Goal: Task Accomplishment & Management: Manage account settings

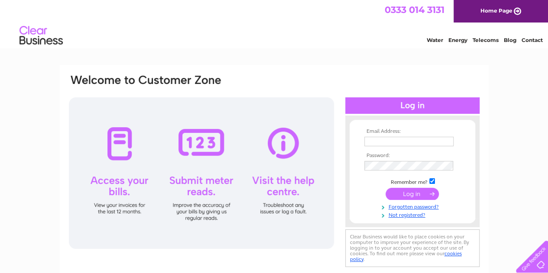
click at [391, 139] on input "text" at bounding box center [408, 142] width 89 height 10
type input "hello.hawanacafe@gmail.com"
click at [408, 192] on input "submit" at bounding box center [412, 194] width 53 height 12
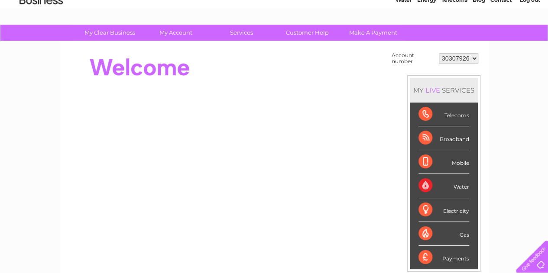
scroll to position [39, 0]
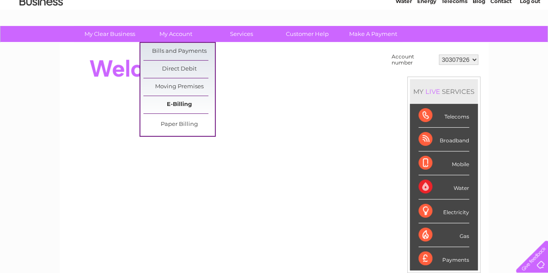
click at [191, 111] on link "E-Billing" at bounding box center [178, 104] width 71 height 17
click at [188, 103] on link "E-Billing" at bounding box center [178, 104] width 71 height 17
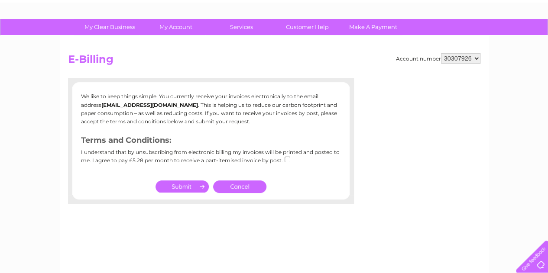
scroll to position [45, 0]
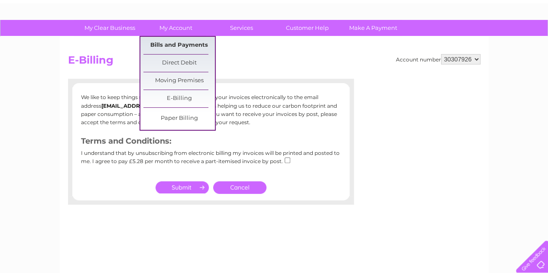
click at [198, 39] on link "Bills and Payments" at bounding box center [178, 45] width 71 height 17
click at [201, 42] on link "Bills and Payments" at bounding box center [178, 45] width 71 height 17
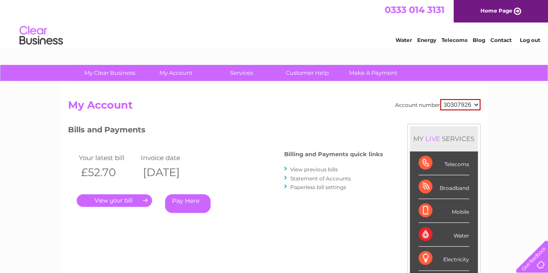
click at [119, 199] on link "." at bounding box center [114, 201] width 75 height 13
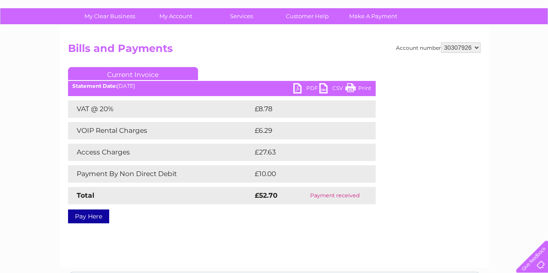
scroll to position [57, 0]
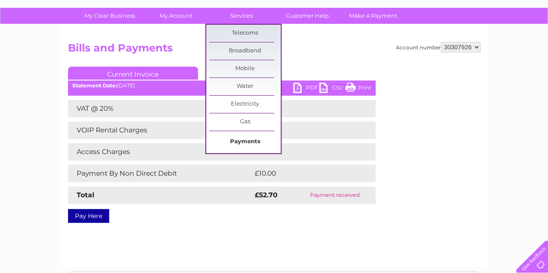
click at [245, 139] on link "Payments" at bounding box center [244, 141] width 71 height 17
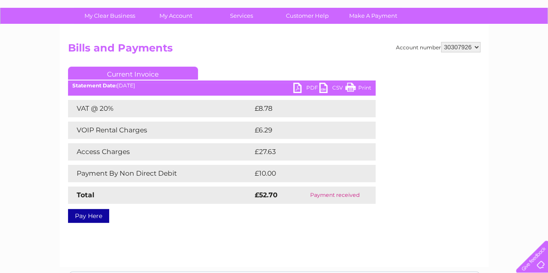
click at [235, 232] on div "Account number 30307926 Bills and Payments Current Invoice PDF CSV Print VAT @ …" at bounding box center [274, 146] width 429 height 243
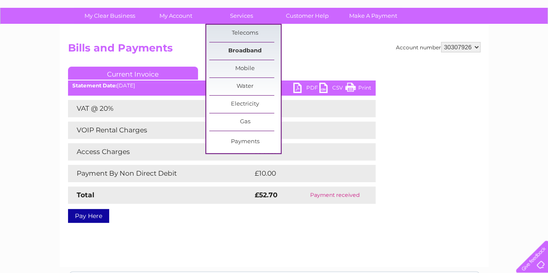
click at [253, 49] on link "Broadband" at bounding box center [244, 50] width 71 height 17
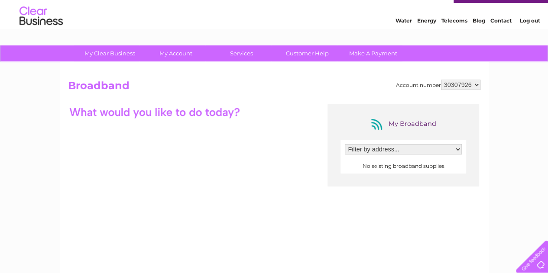
scroll to position [18, 0]
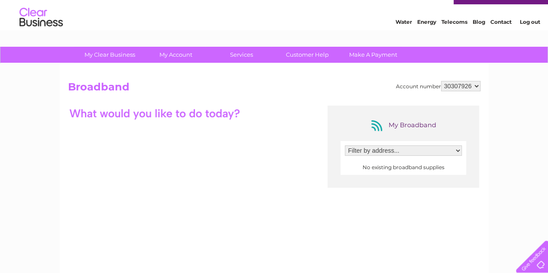
click at [426, 150] on select "Filter by address..." at bounding box center [403, 151] width 117 height 10
click at [378, 151] on select "Filter by address..." at bounding box center [403, 151] width 117 height 10
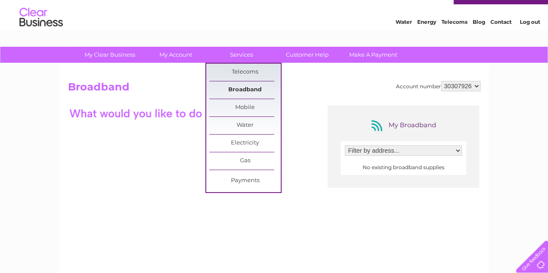
click at [252, 89] on link "Broadband" at bounding box center [244, 89] width 71 height 17
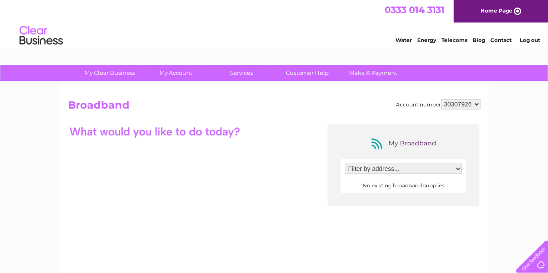
click at [377, 173] on select "Filter by address..." at bounding box center [403, 169] width 117 height 10
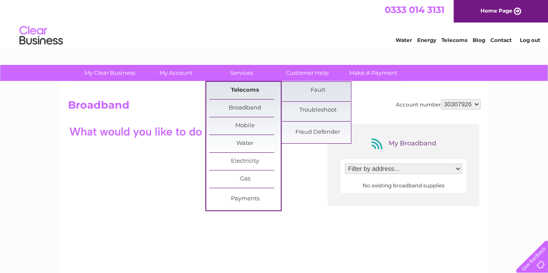
click at [243, 91] on link "Telecoms" at bounding box center [244, 90] width 71 height 17
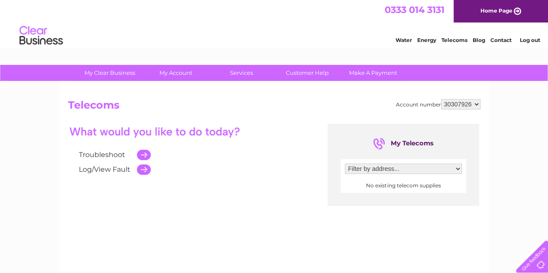
click at [113, 168] on link "Log/View Fault" at bounding box center [105, 169] width 52 height 8
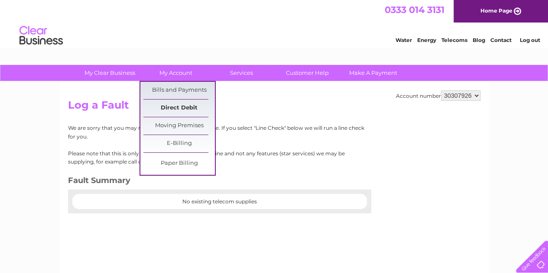
click at [195, 106] on link "Direct Debit" at bounding box center [178, 108] width 71 height 17
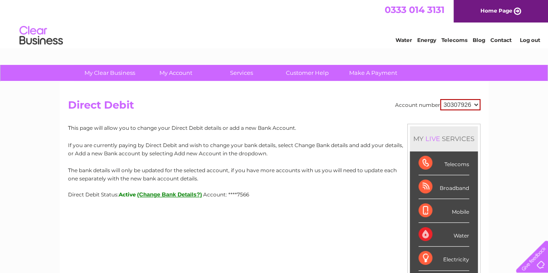
click at [533, 41] on link "Log out" at bounding box center [529, 40] width 20 height 6
